Goal: Transaction & Acquisition: Subscribe to service/newsletter

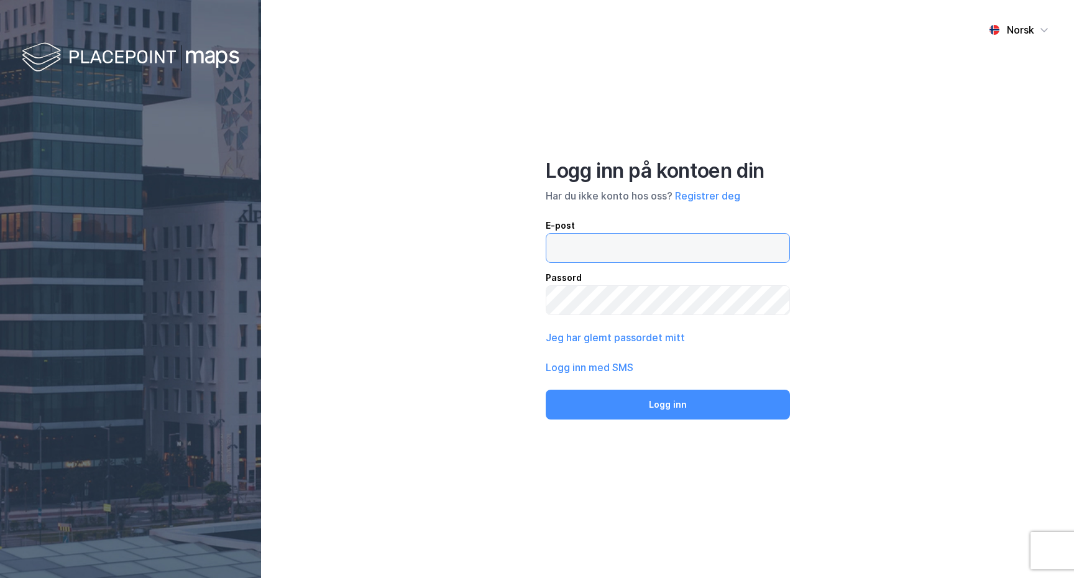
click at [662, 242] on input "email" at bounding box center [667, 248] width 243 height 29
click at [410, 296] on div "Norsk Logg inn på kontoen din Har du ikke konto hos oss? Registrer deg E-post P…" at bounding box center [667, 289] width 813 height 578
click at [708, 198] on button "Registrer deg" at bounding box center [707, 195] width 65 height 15
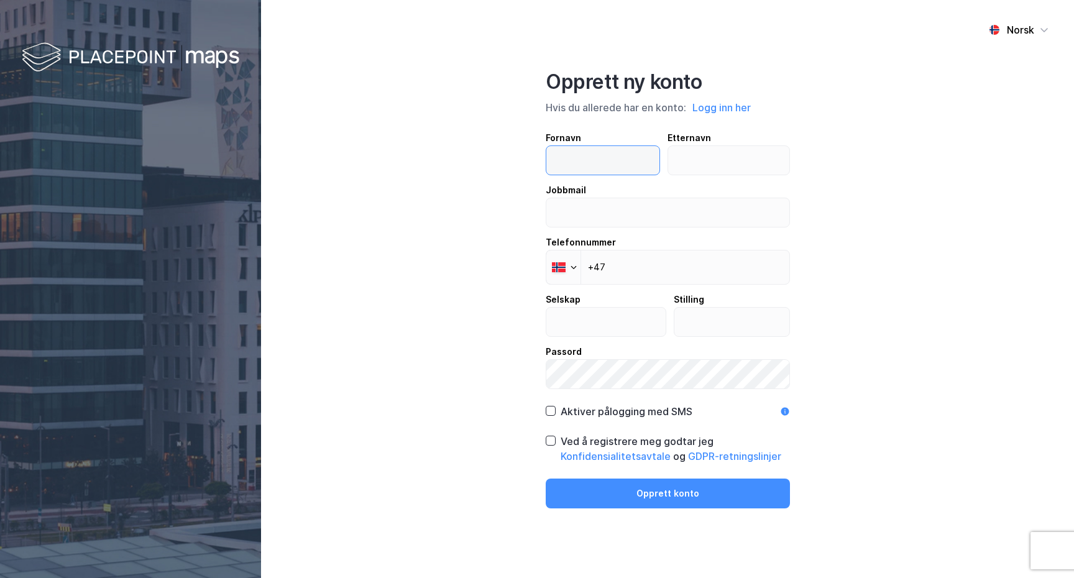
click at [614, 163] on input "text" at bounding box center [602, 160] width 113 height 29
type input "[PERSON_NAME]"
click at [703, 165] on input "text" at bounding box center [728, 160] width 121 height 29
type input "Skarpaas"
click at [592, 218] on input "email" at bounding box center [667, 212] width 243 height 29
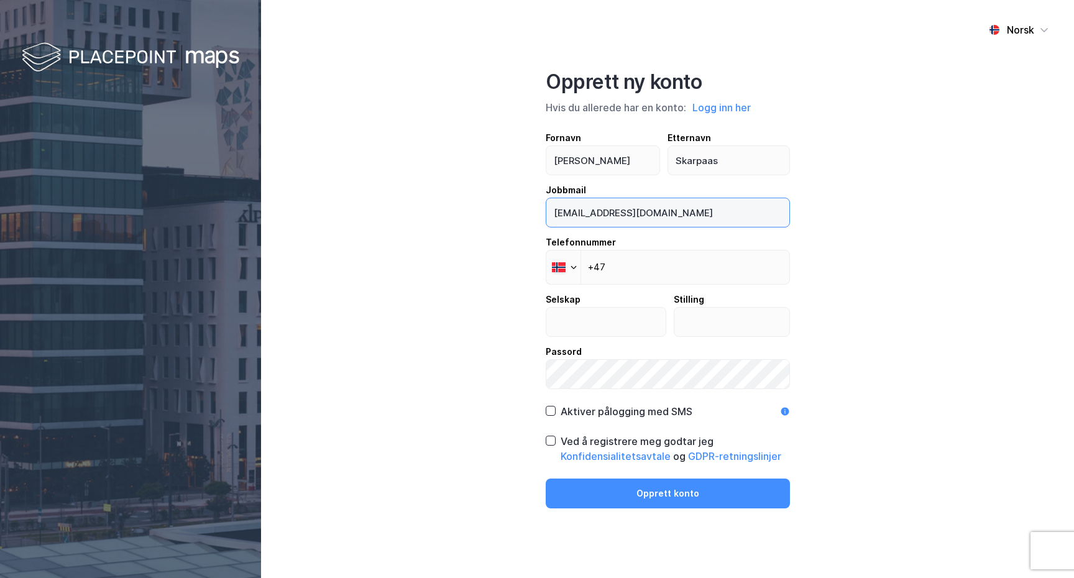
type input "[EMAIL_ADDRESS][DOMAIN_NAME]"
click at [849, 223] on div "Norsk Opprett ny konto Hvis du allerede har en konto: Logg inn her Fornavn [PER…" at bounding box center [667, 289] width 813 height 578
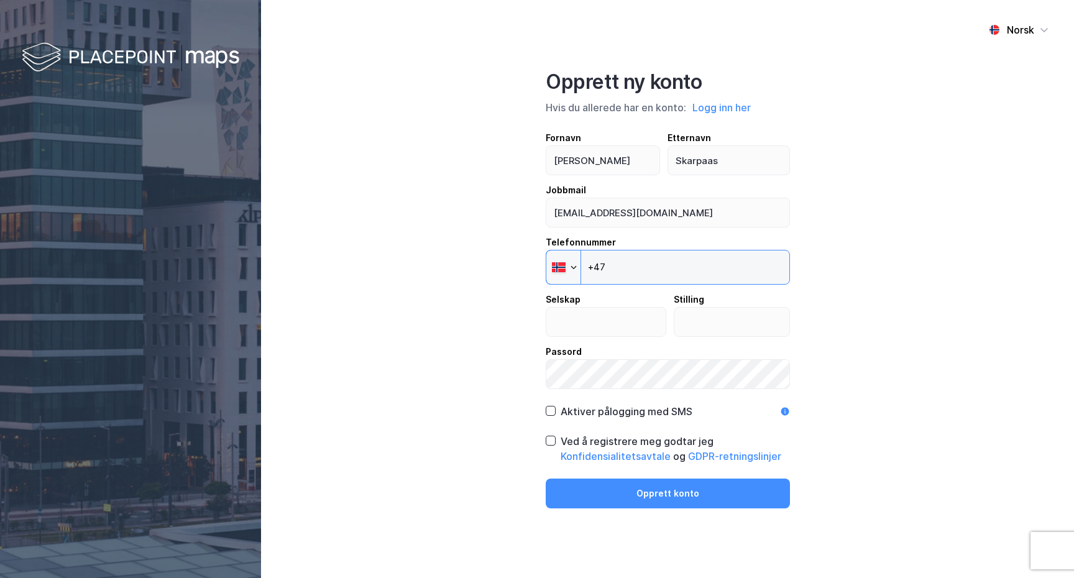
click at [660, 265] on input "+47" at bounding box center [667, 267] width 244 height 35
type input "[PHONE_NUMBER]"
click at [604, 322] on input "text" at bounding box center [605, 322] width 119 height 29
type input "Cleanzone Service AS"
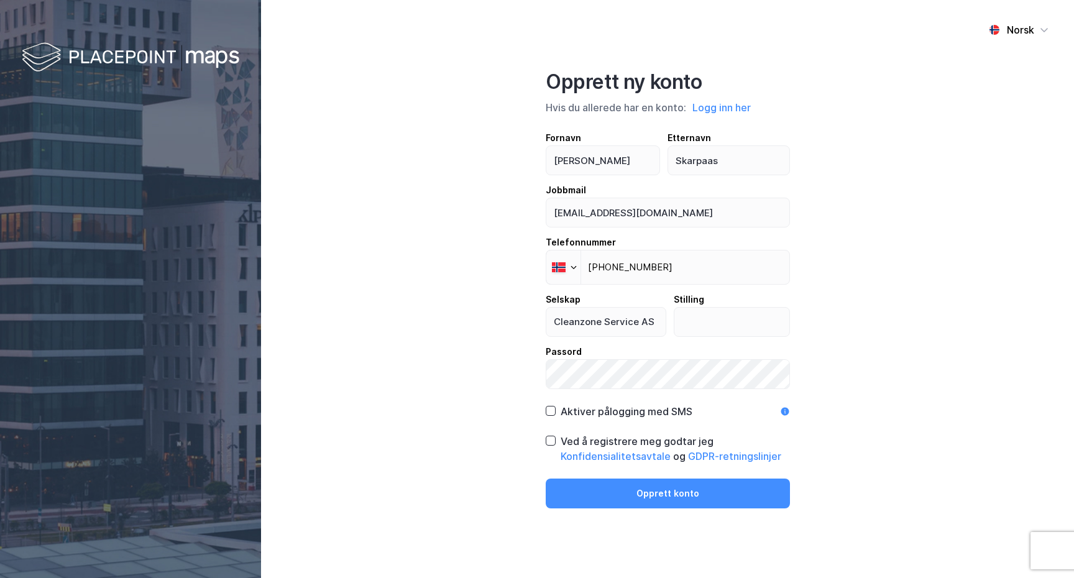
click at [829, 313] on div "Norsk Opprett ny konto Hvis du allerede har en konto: Logg inn her Fornavn [PER…" at bounding box center [667, 289] width 813 height 578
click at [732, 327] on input "text" at bounding box center [731, 322] width 115 height 29
type input "Accountable Manager"
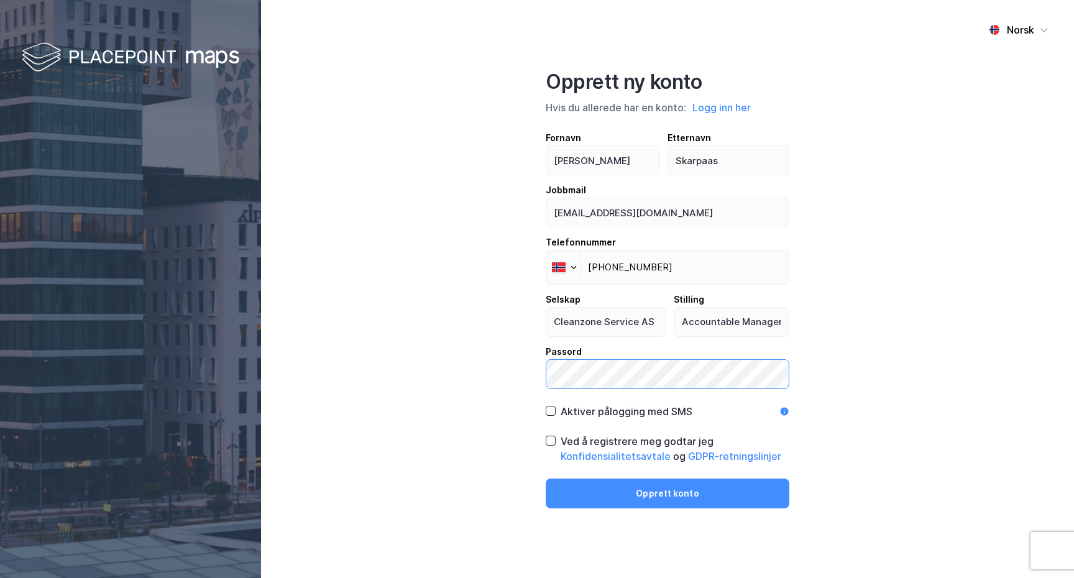
click at [536, 372] on div "Norsk Opprett ny konto Hvis du allerede har en konto: Logg inn her Fornavn [PER…" at bounding box center [667, 289] width 813 height 578
click at [475, 329] on div "Norsk Opprett ny konto Hvis du allerede har en konto: Logg inn her Fornavn [PER…" at bounding box center [667, 289] width 813 height 578
drag, startPoint x: 550, startPoint y: 409, endPoint x: 559, endPoint y: 425, distance: 18.3
click at [550, 409] on icon at bounding box center [550, 410] width 9 height 9
click at [547, 440] on icon at bounding box center [550, 440] width 7 height 4
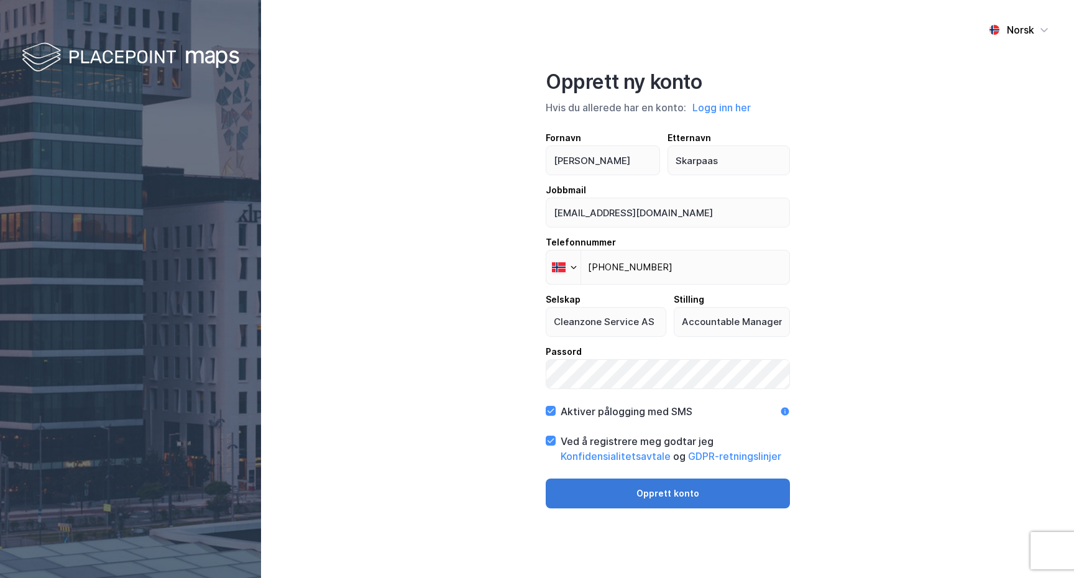
click at [649, 492] on button "Opprett konto" at bounding box center [667, 493] width 244 height 30
click at [677, 493] on button "Opprett konto" at bounding box center [667, 493] width 244 height 30
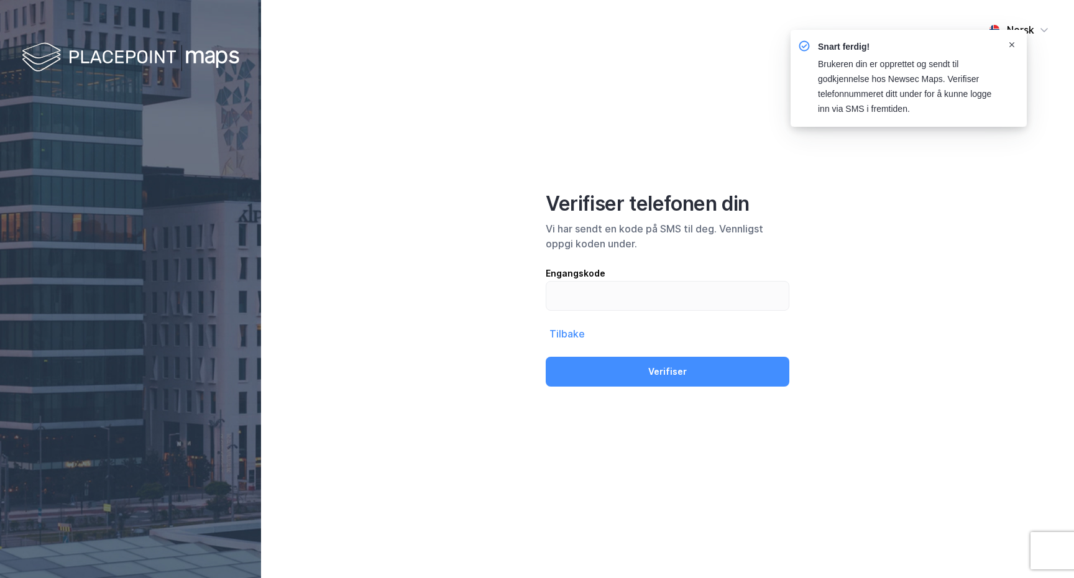
click at [1011, 43] on icon "Notifications Alt+T" at bounding box center [1011, 44] width 7 height 7
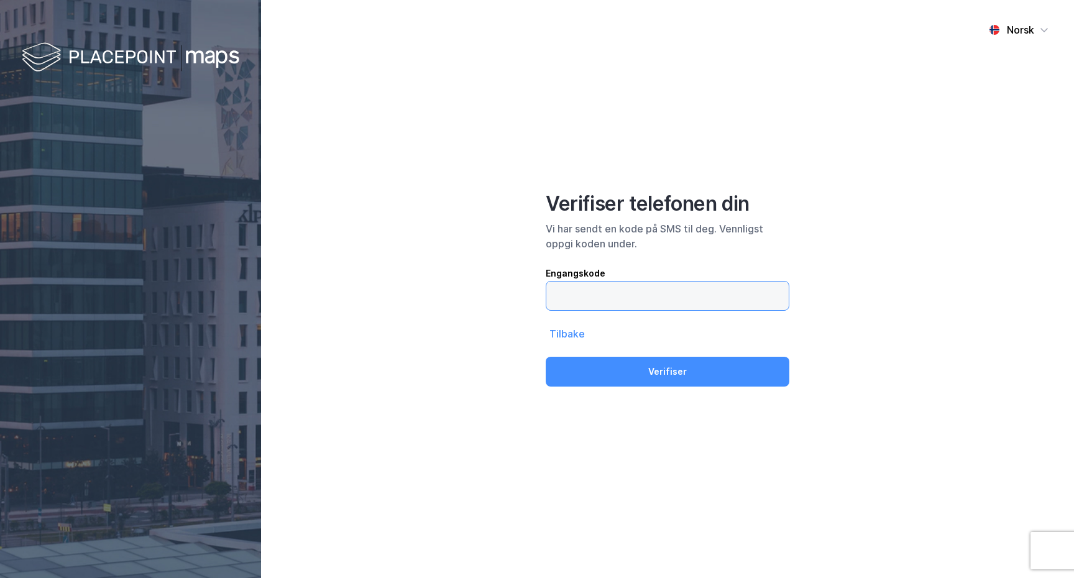
click at [665, 296] on input "text" at bounding box center [667, 295] width 242 height 29
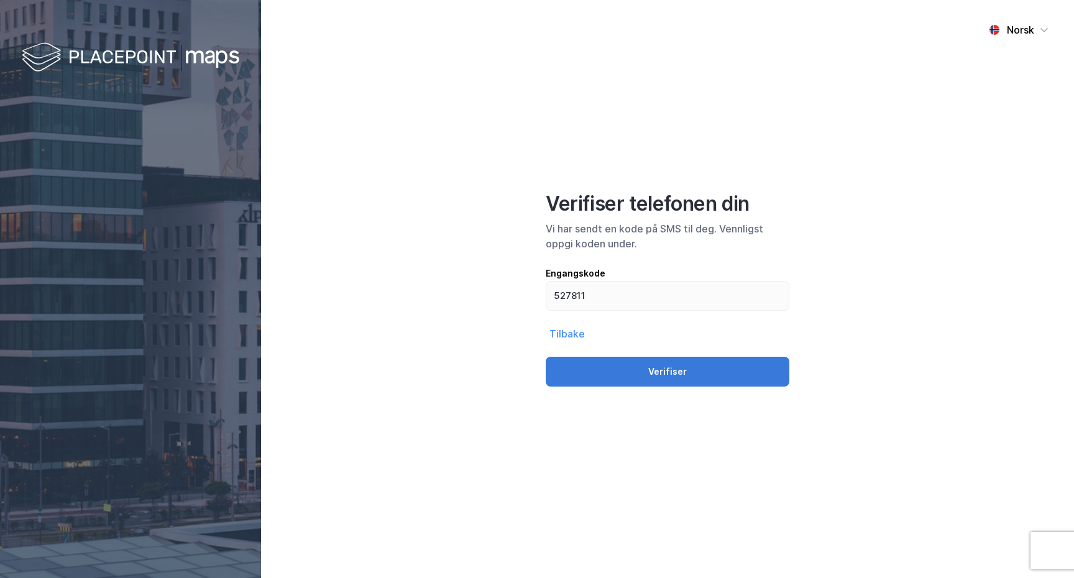
click at [701, 379] on button "Verifiser" at bounding box center [667, 372] width 244 height 30
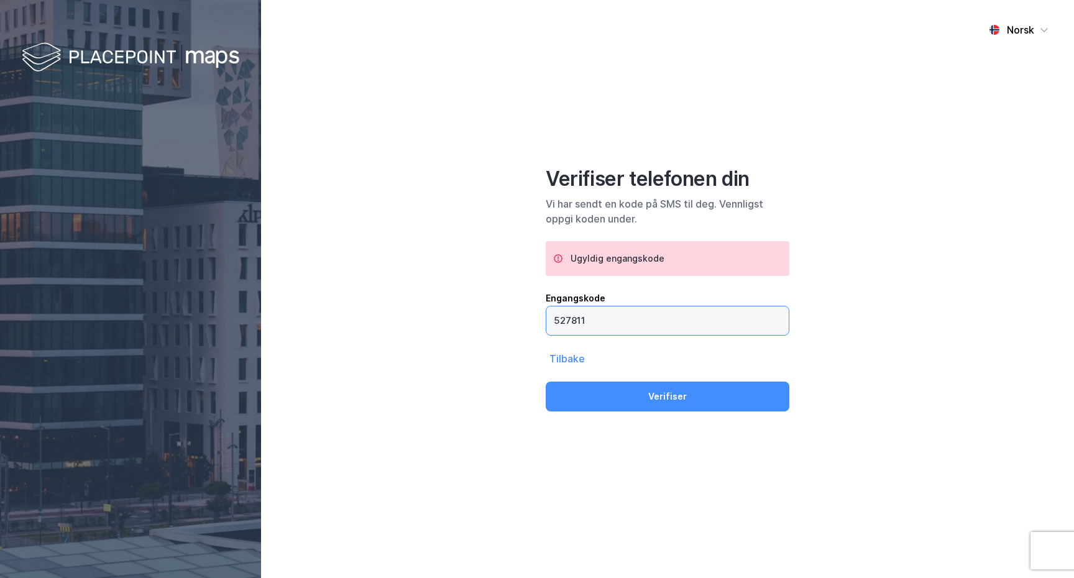
click at [644, 326] on input "527811" at bounding box center [667, 320] width 242 height 29
type input "5"
type input "2"
type input "276467"
click at [680, 393] on button "Verifiser" at bounding box center [667, 396] width 244 height 30
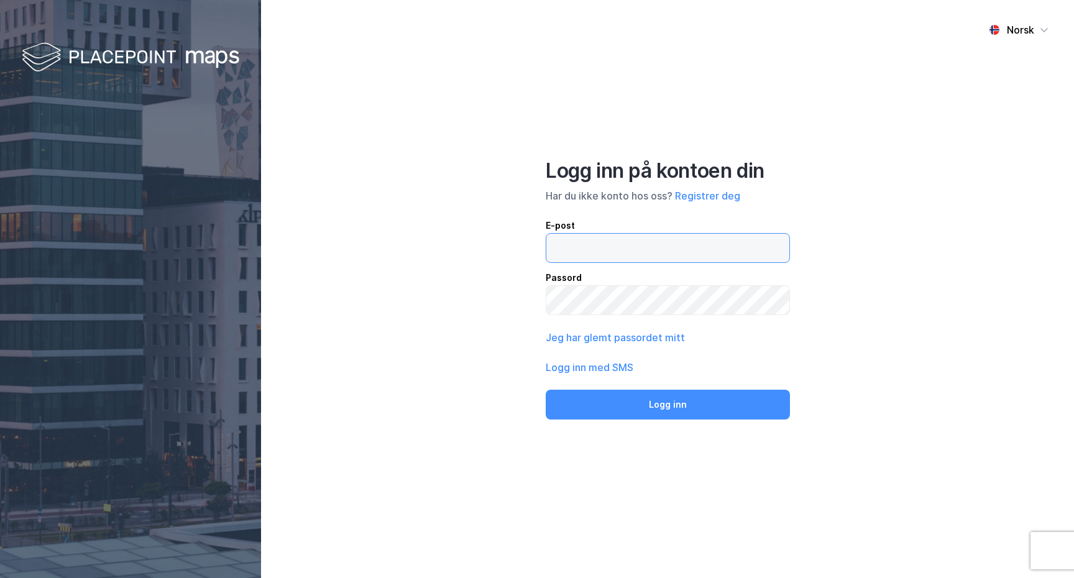
click at [668, 242] on input "email" at bounding box center [667, 248] width 243 height 29
type input "[EMAIL_ADDRESS][DOMAIN_NAME]"
click at [545, 390] on button "Logg inn" at bounding box center [667, 405] width 244 height 30
click at [618, 249] on input "email" at bounding box center [667, 248] width 243 height 29
type input "[EMAIL_ADDRESS][DOMAIN_NAME]"
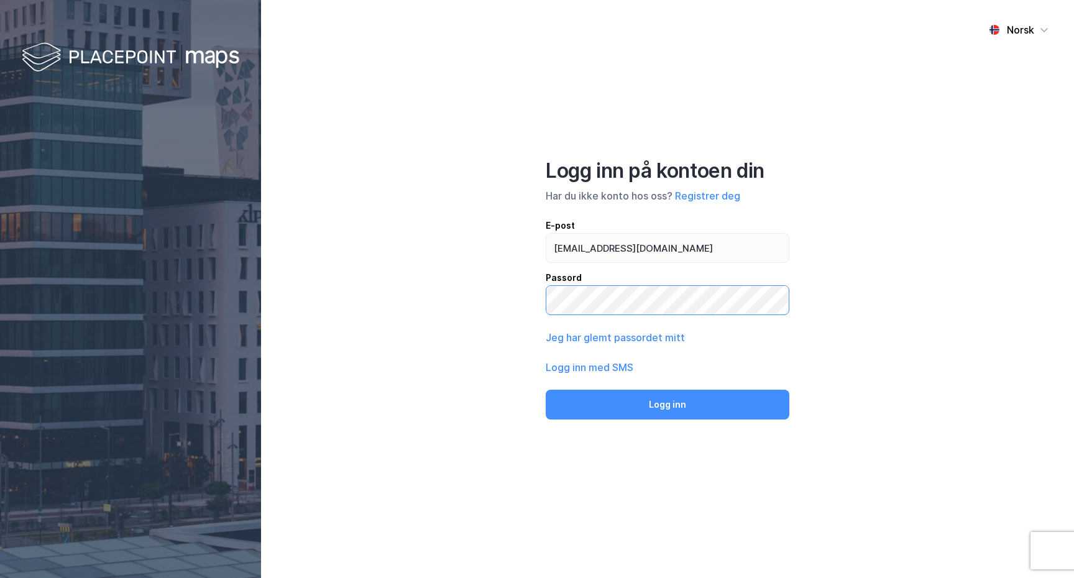
click at [545, 390] on button "Logg inn" at bounding box center [667, 405] width 244 height 30
click at [896, 171] on div "Norsk Logg inn på kontoen din Har du ikke konto hos oss? Registrer deg E-post P…" at bounding box center [667, 289] width 813 height 578
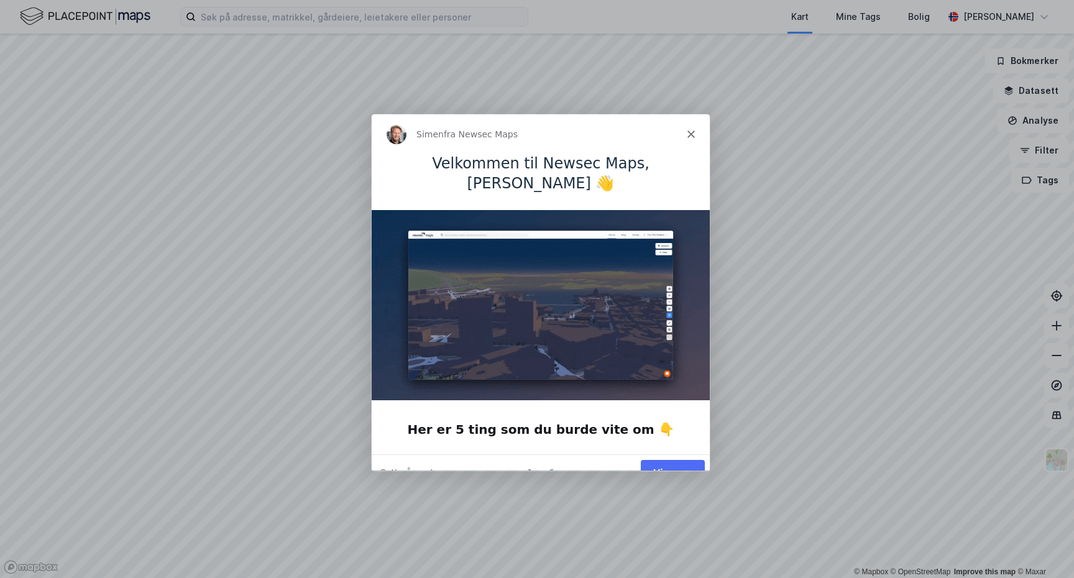
click at [689, 134] on polygon "Lukk" at bounding box center [689, 133] width 7 height 7
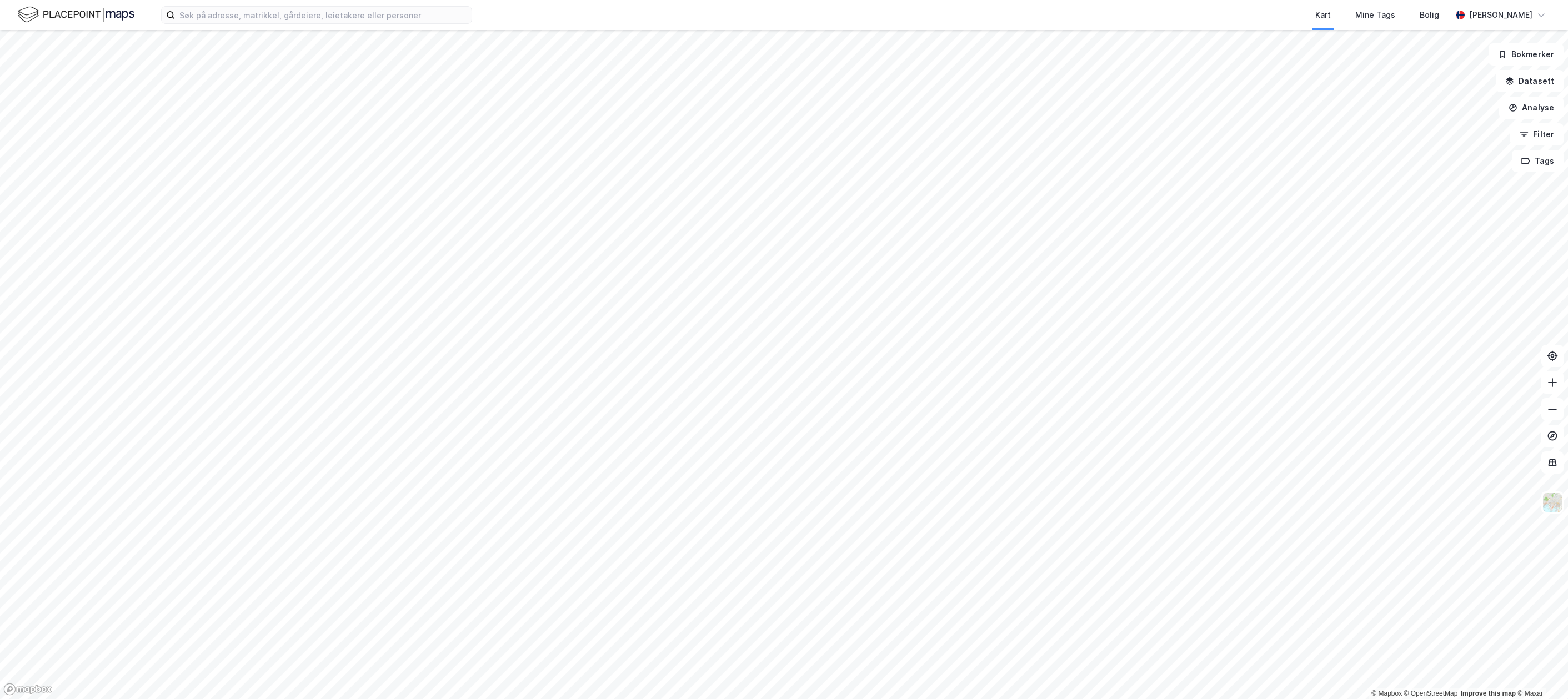
click at [62, 13] on img at bounding box center [76, 15] width 116 height 20
click at [30, 21] on img at bounding box center [76, 15] width 116 height 20
click at [959, 80] on button "Datasett" at bounding box center [1530, 80] width 68 height 22
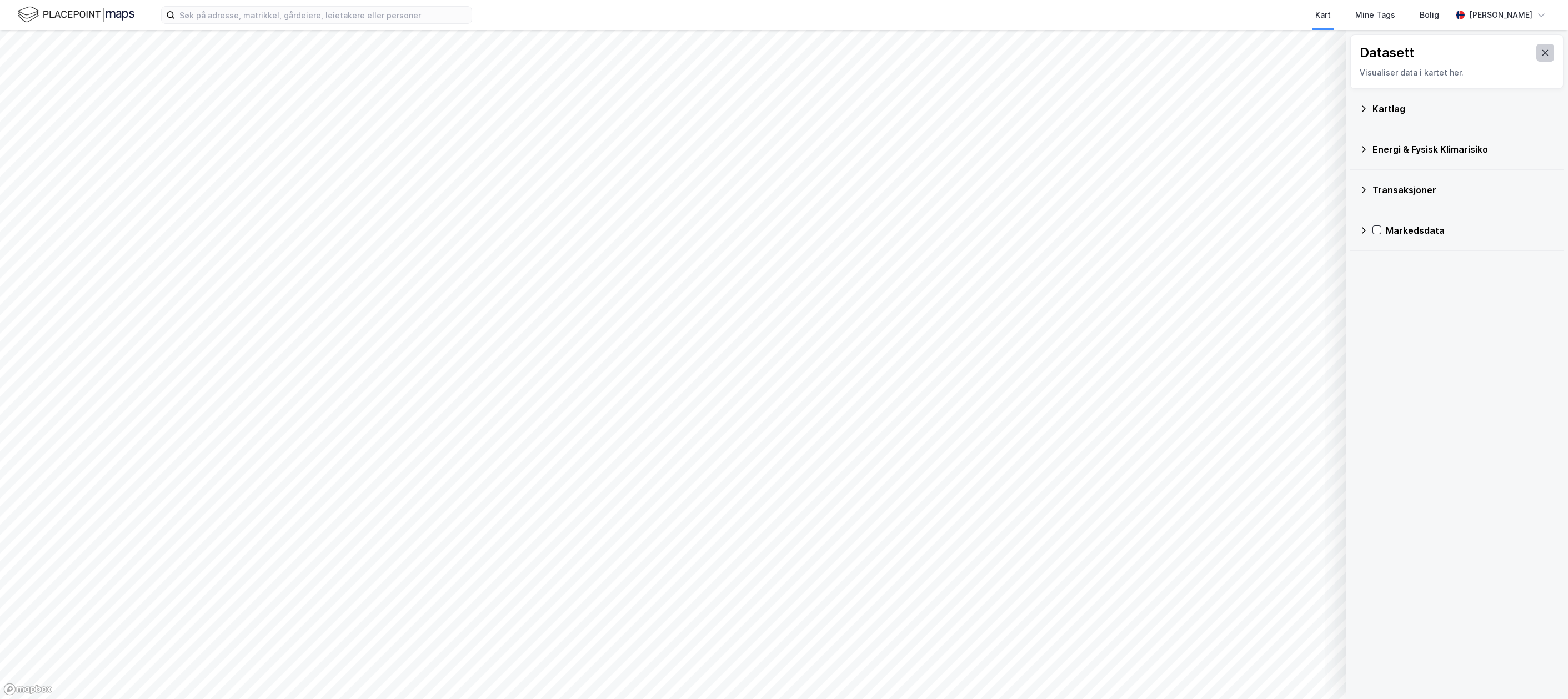
click at [959, 50] on button at bounding box center [1545, 53] width 18 height 18
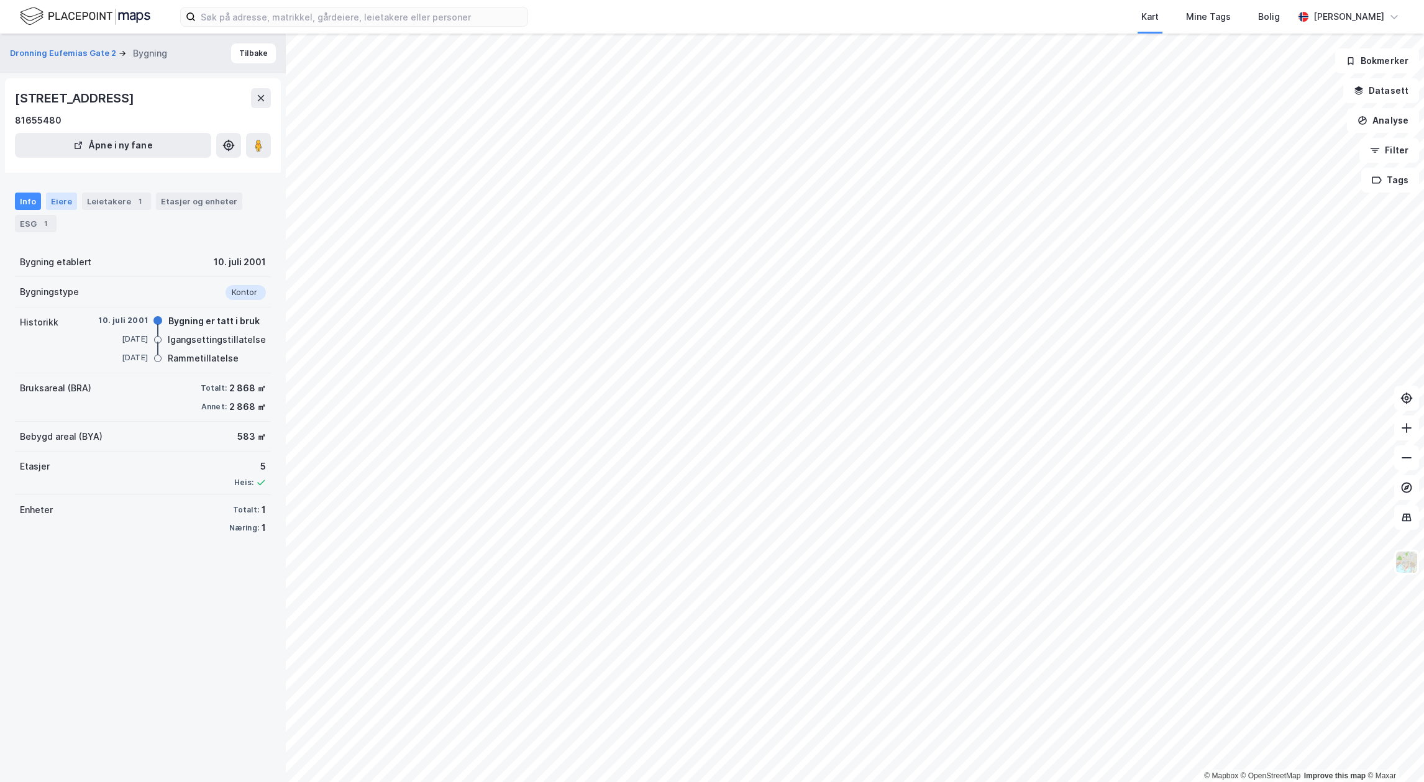
click at [60, 203] on div "Eiere" at bounding box center [61, 201] width 31 height 17
